Goal: Task Accomplishment & Management: Use online tool/utility

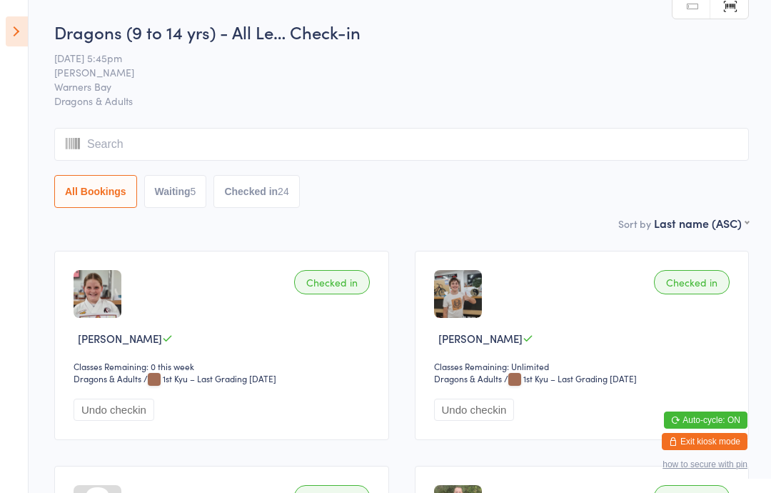
click at [19, 28] on icon at bounding box center [17, 31] width 22 height 30
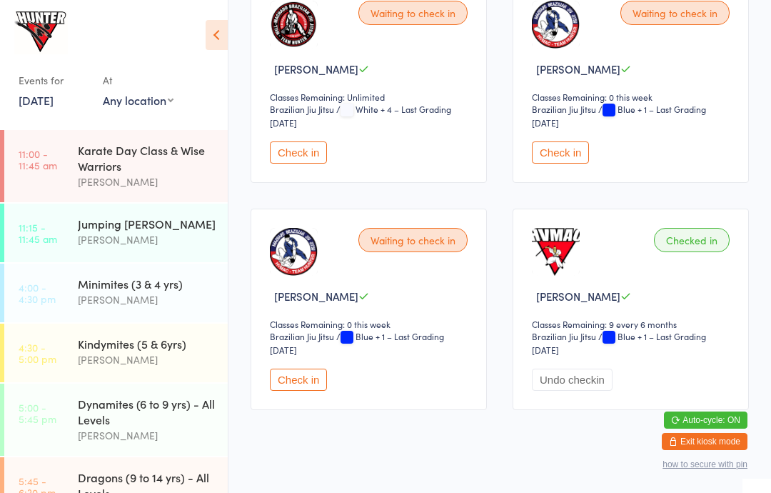
scroll to position [939, 0]
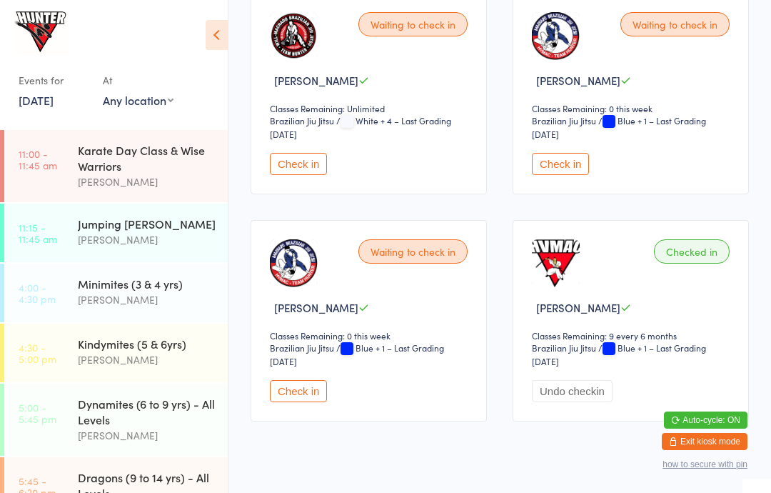
click at [550, 175] on button "Check in" at bounding box center [560, 164] width 57 height 22
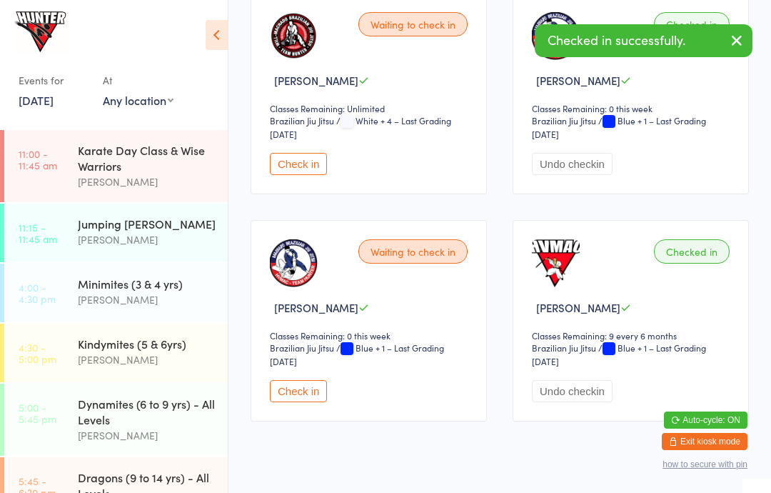
click at [296, 402] on button "Check in" at bounding box center [298, 391] width 57 height 22
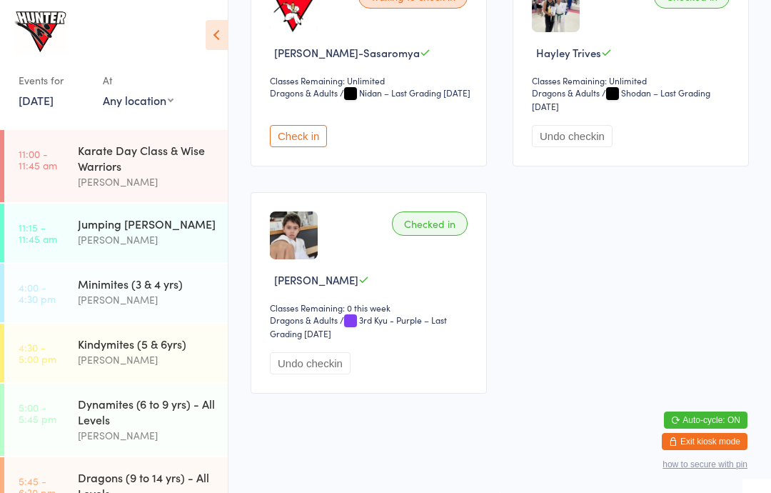
scroll to position [2081, 0]
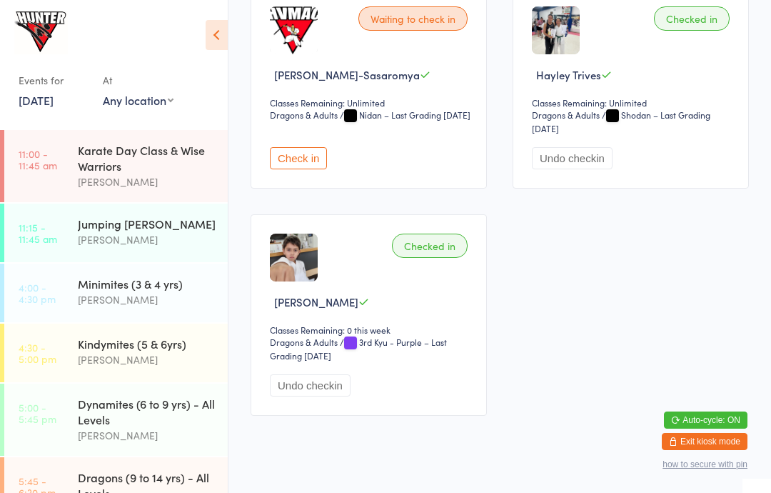
click at [297, 169] on button "Check in" at bounding box center [298, 158] width 57 height 22
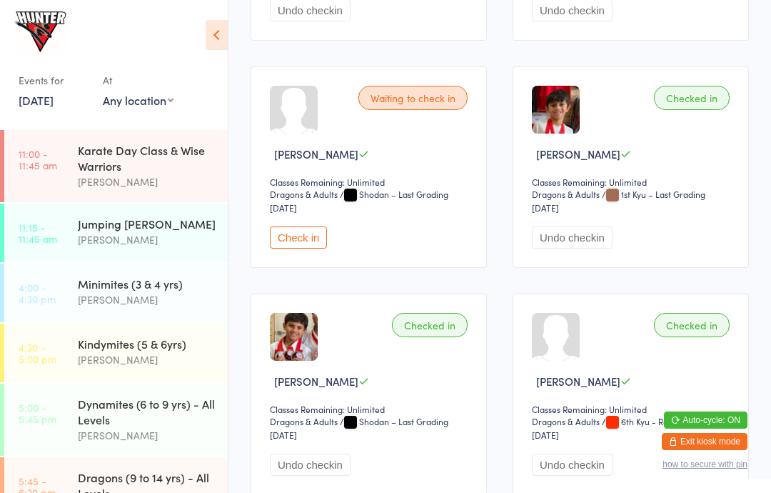
scroll to position [865, 0]
click at [303, 249] on button "Check in" at bounding box center [298, 238] width 57 height 22
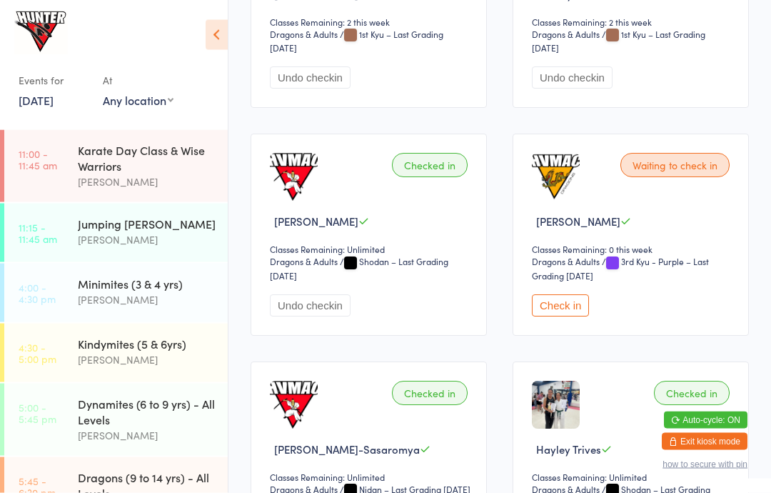
scroll to position [1706, 0]
click at [556, 317] on button "Check in" at bounding box center [560, 306] width 57 height 22
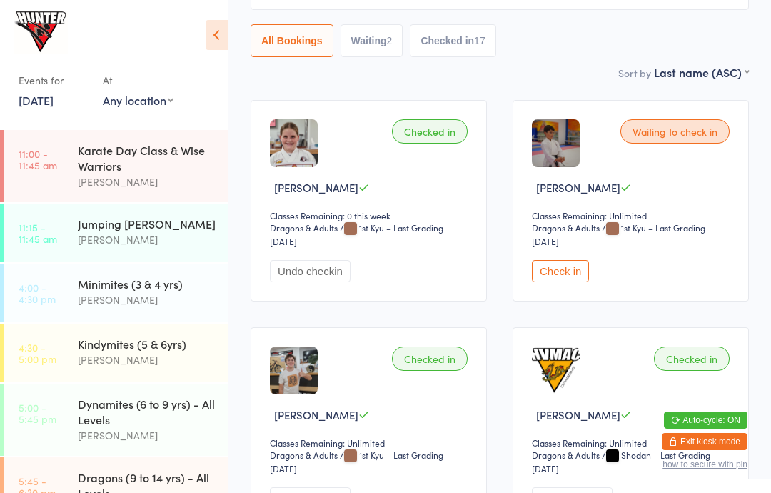
scroll to position [150, 0]
click at [551, 281] on button "Check in" at bounding box center [560, 272] width 57 height 22
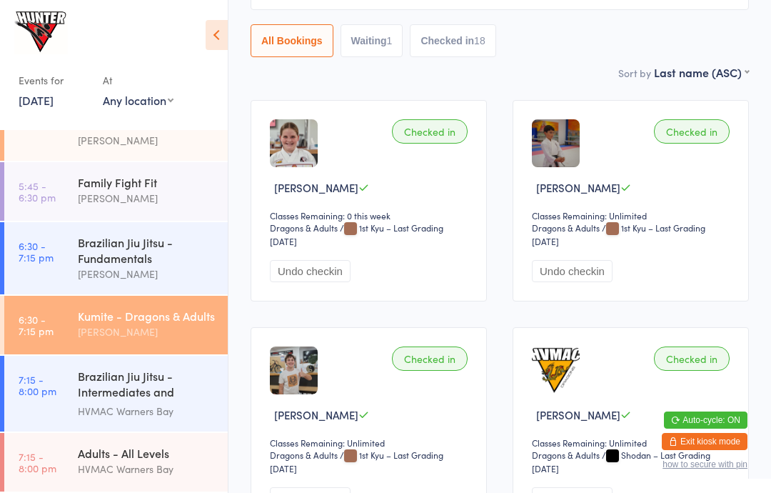
scroll to position [380, 0]
click at [130, 460] on div "Adults - All Levels" at bounding box center [147, 453] width 138 height 16
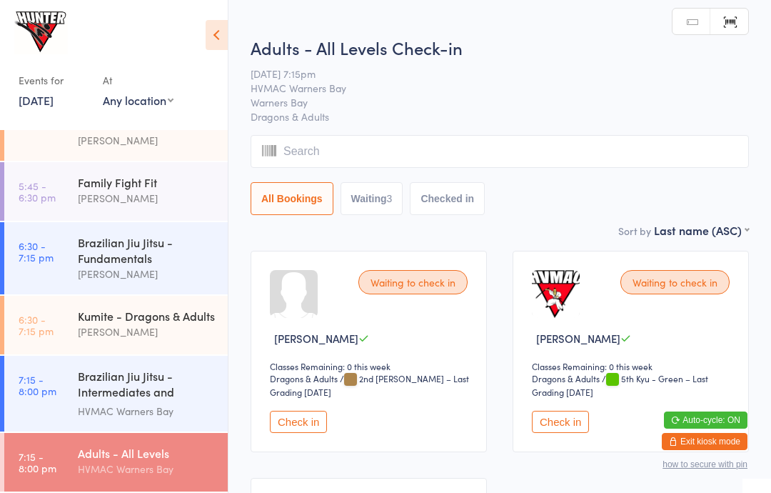
click at [566, 424] on button "Check in" at bounding box center [560, 421] width 57 height 22
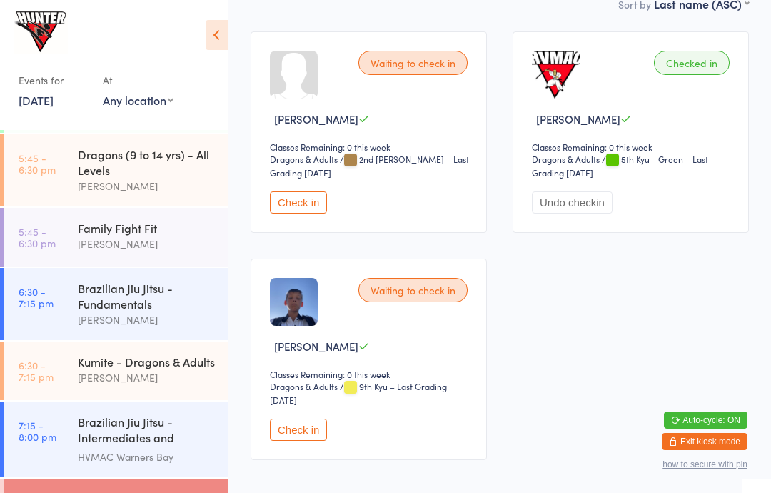
scroll to position [221, 0]
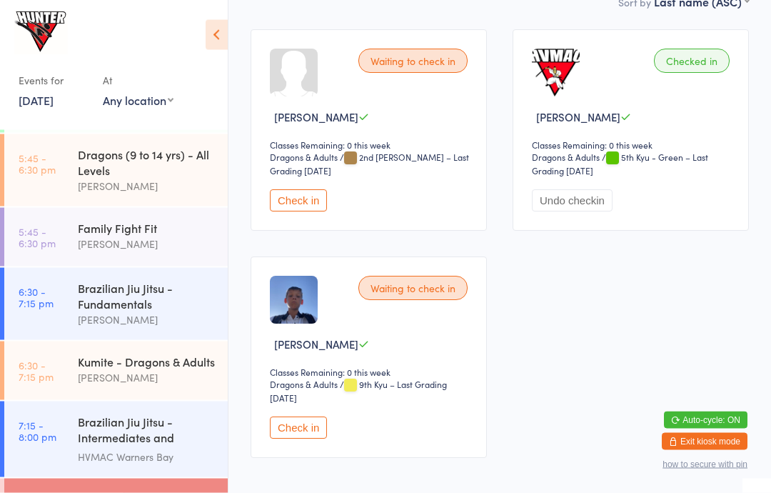
click at [306, 415] on div "Waiting to check in Sonny Hilder Classes Remaining: 0 this week Dragons & Adult…" at bounding box center [369, 357] width 236 height 201
click at [327, 432] on button "Check in" at bounding box center [298, 428] width 57 height 22
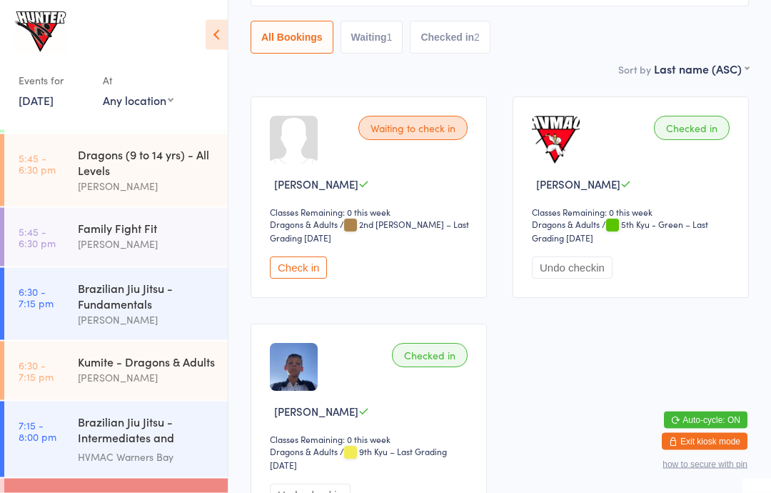
scroll to position [251, 0]
